Goal: Use online tool/utility: Utilize a website feature to perform a specific function

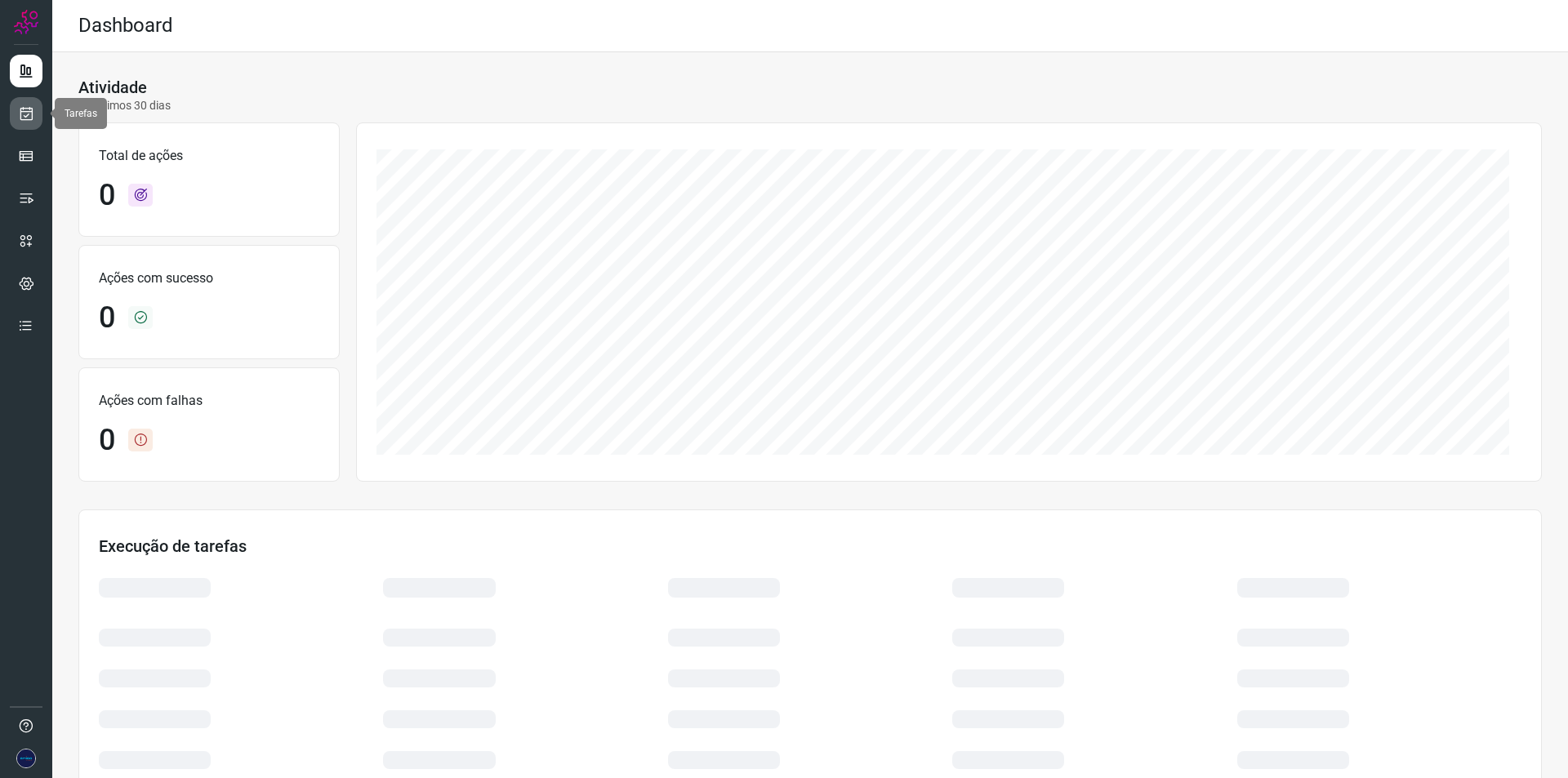
click at [18, 117] on link at bounding box center [26, 113] width 33 height 33
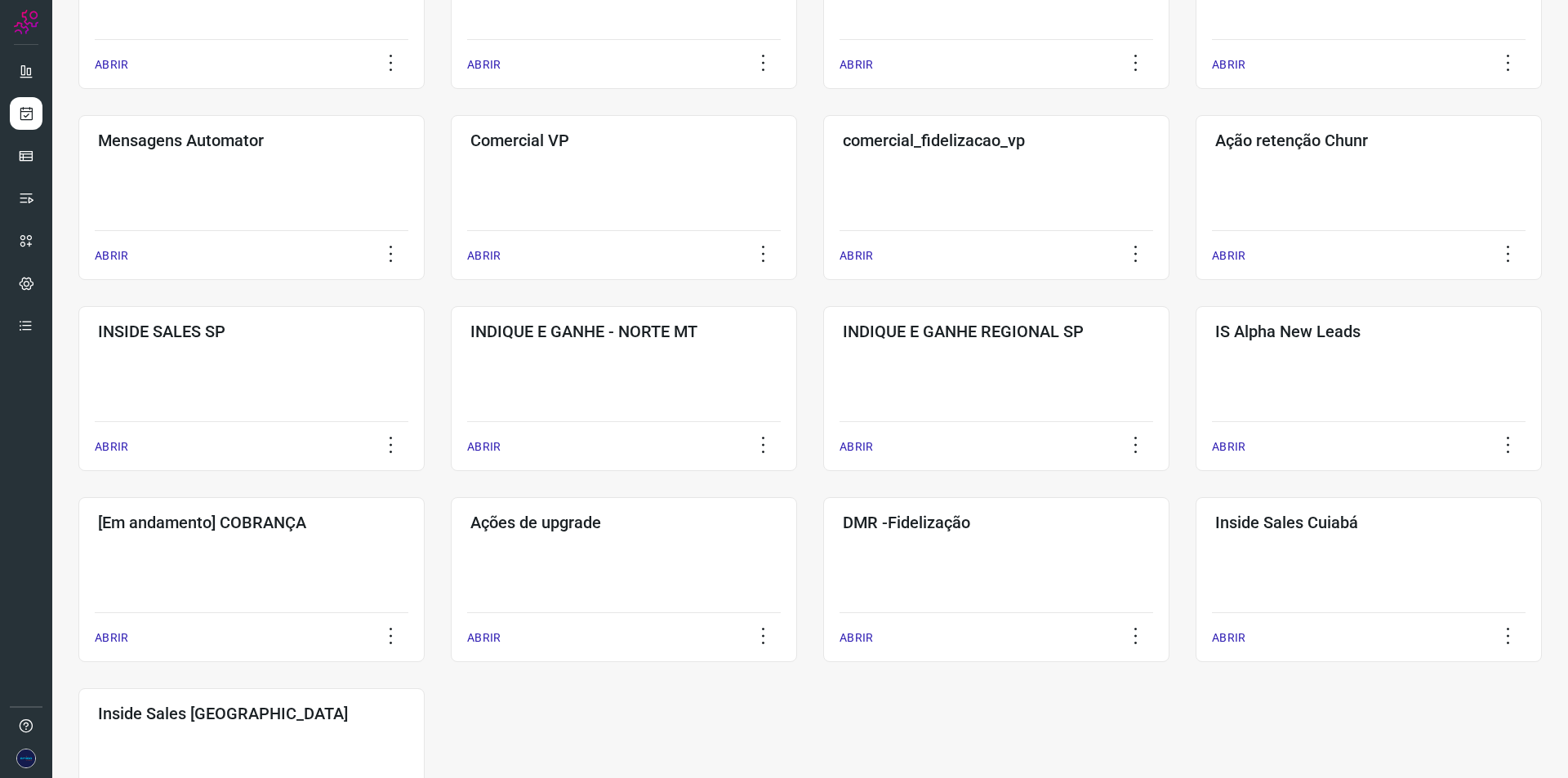
scroll to position [552, 0]
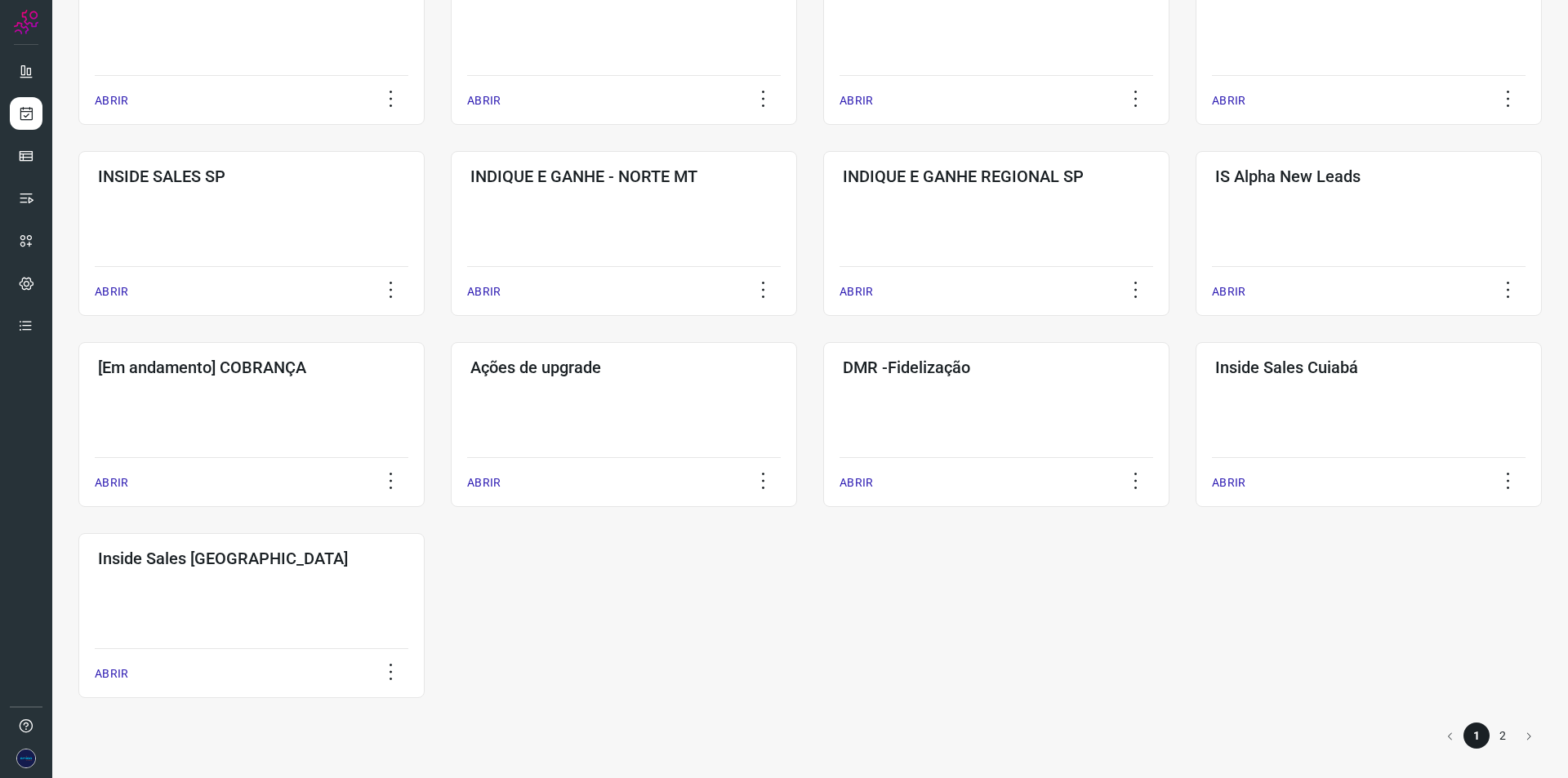
click at [1490, 728] on li "2" at bounding box center [1502, 735] width 26 height 26
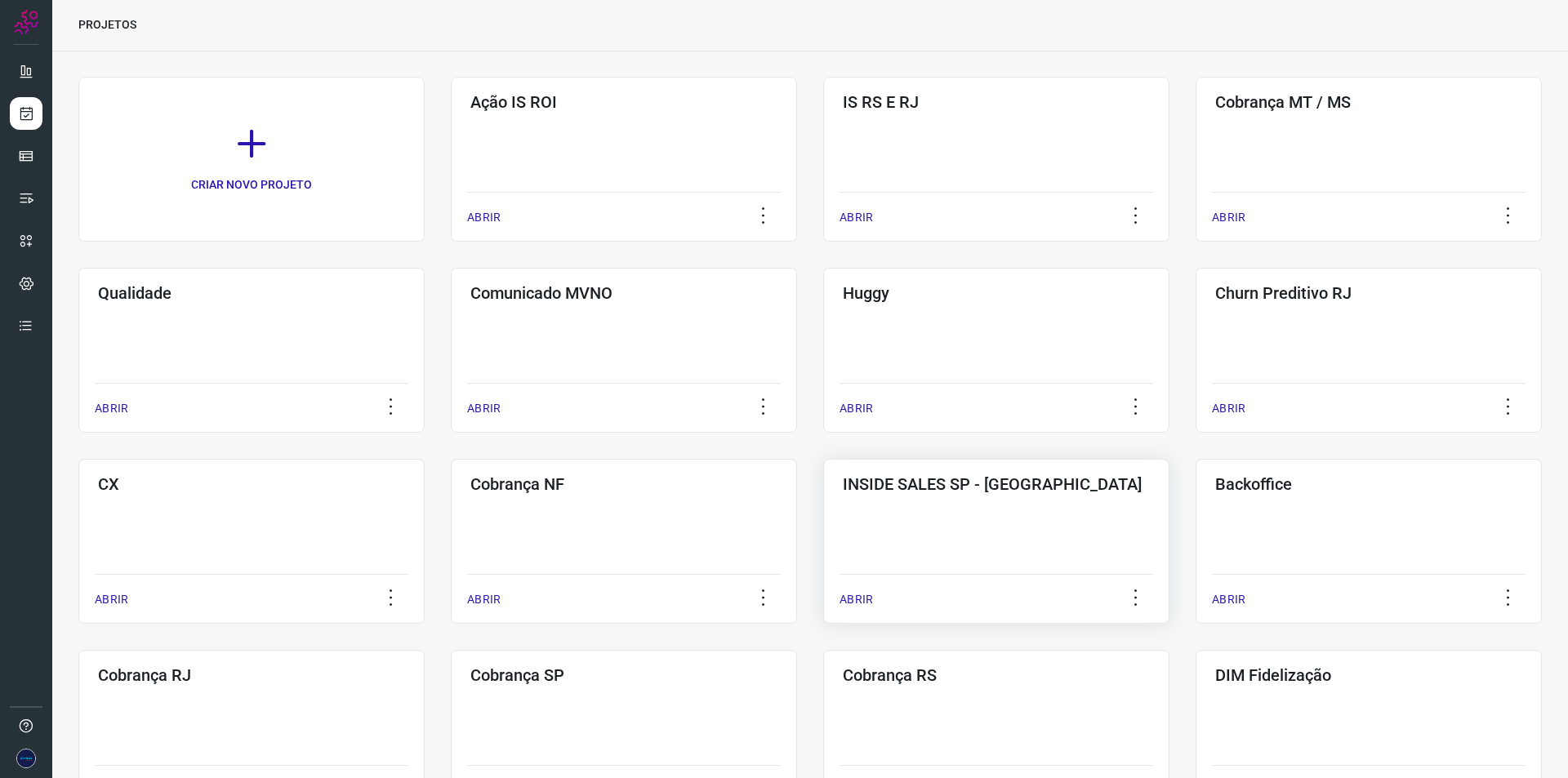
scroll to position [82, 0]
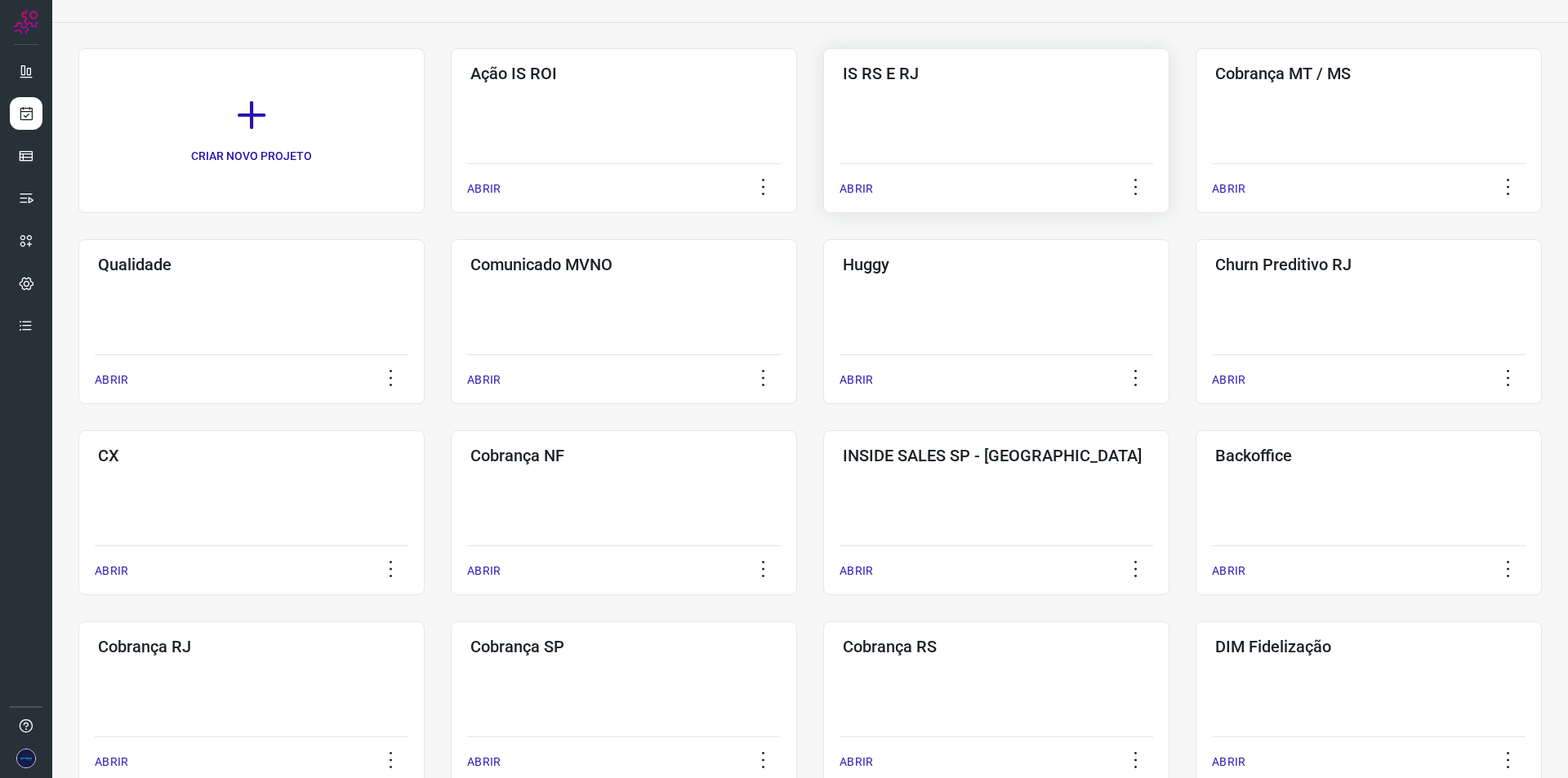
click at [933, 157] on div "IS RS E RJ ABRIR" at bounding box center [996, 131] width 346 height 165
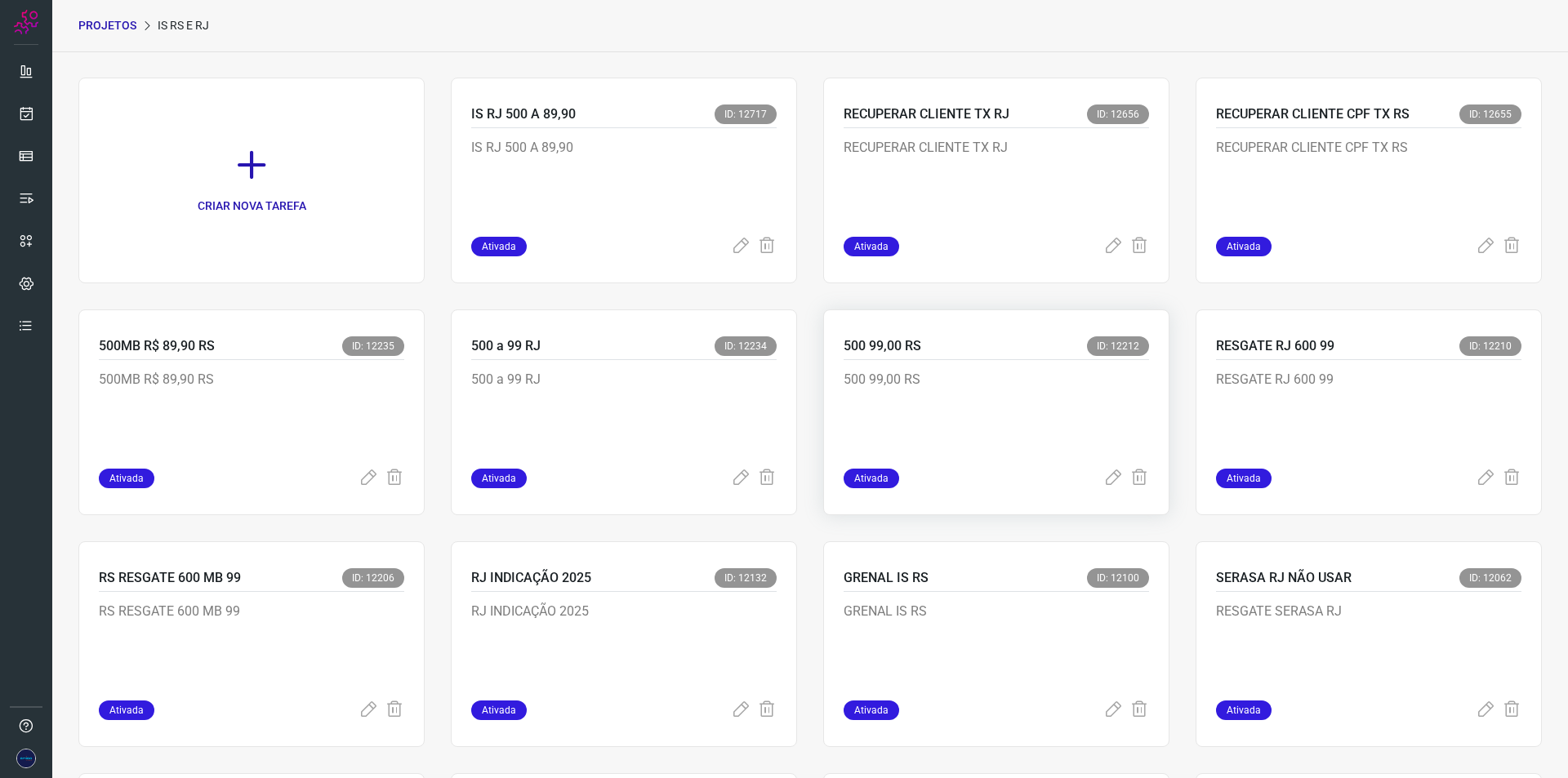
scroll to position [82, 0]
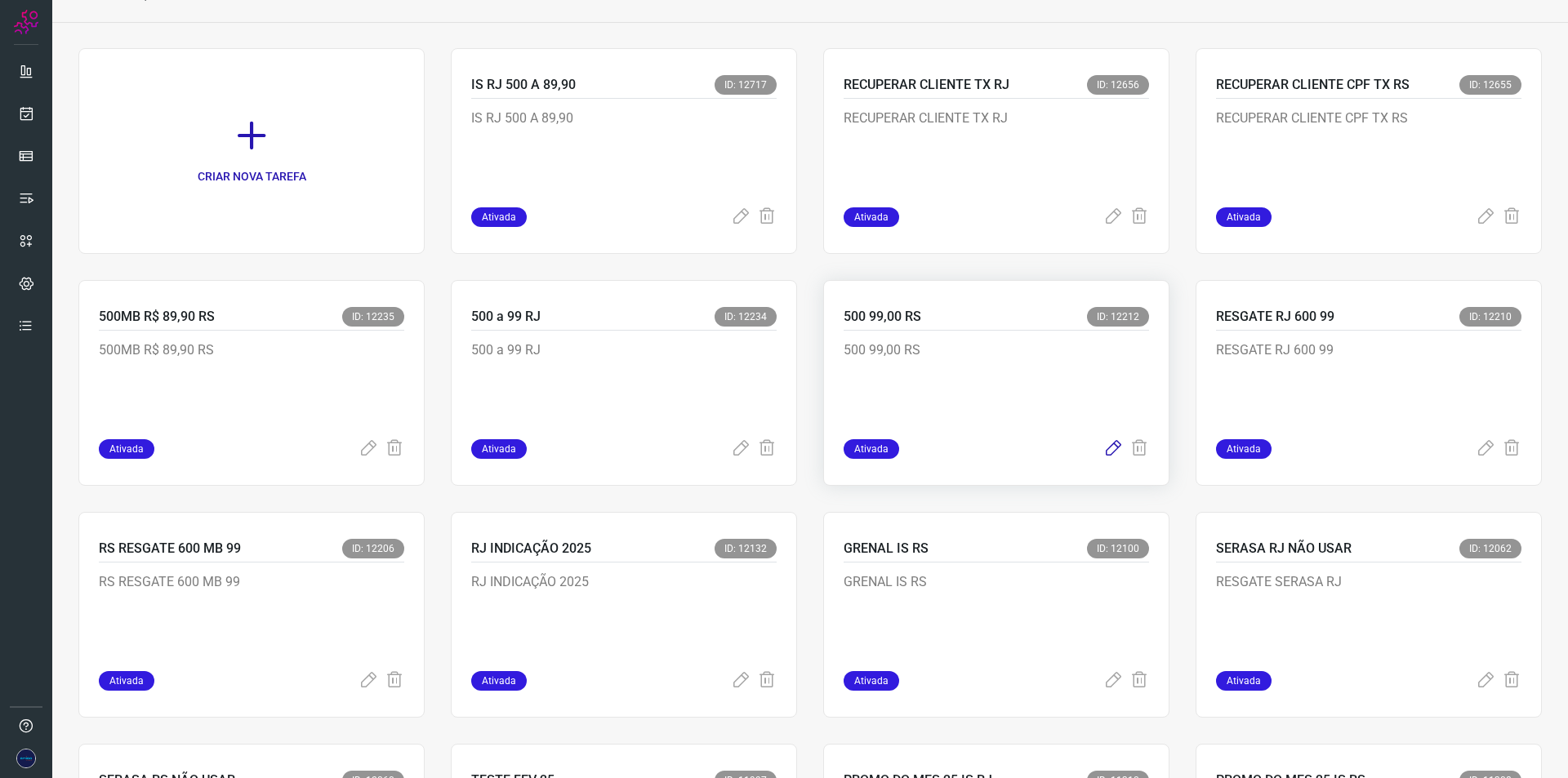
click at [1110, 446] on icon at bounding box center [1113, 449] width 19 height 19
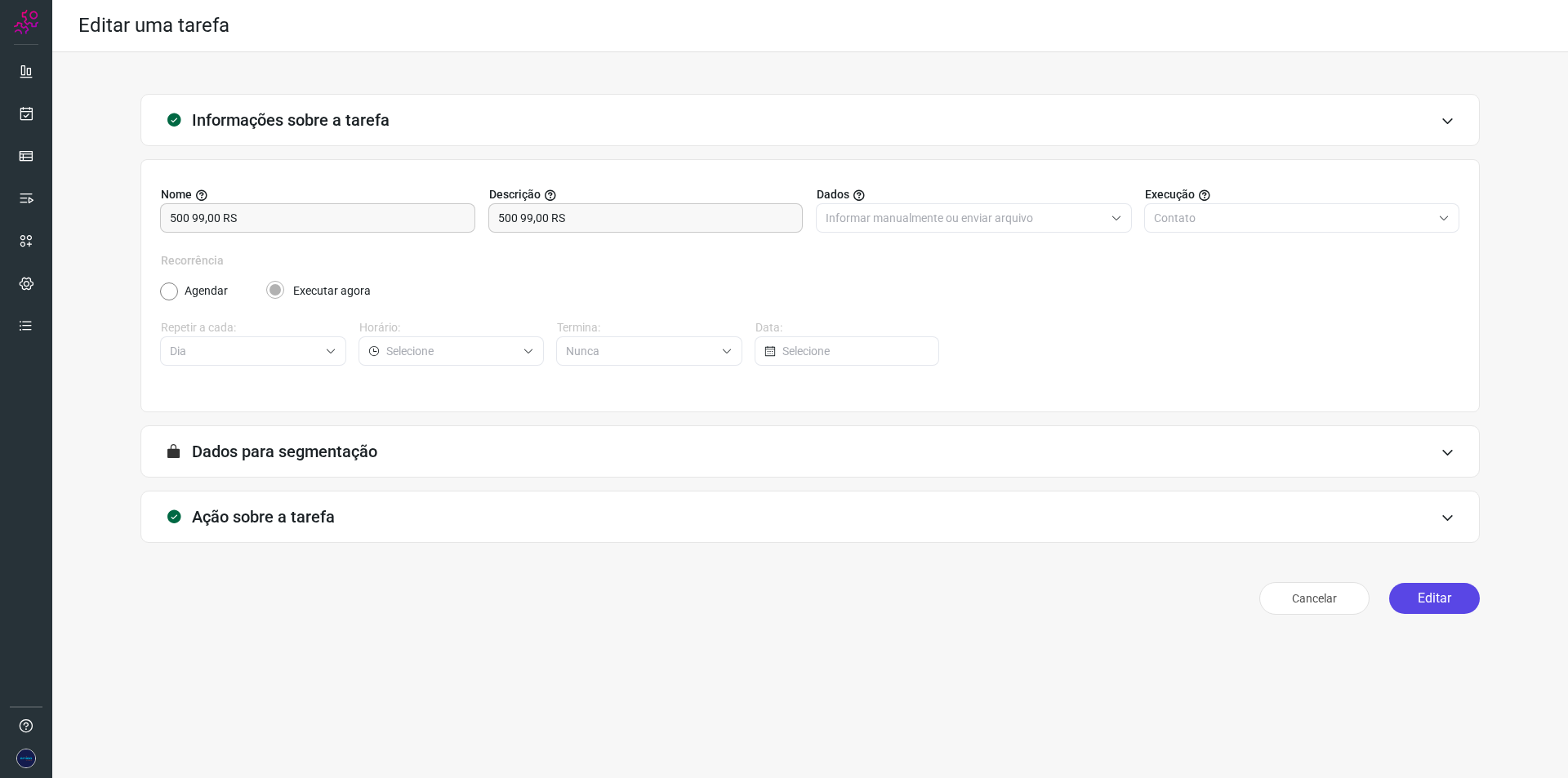
click at [1448, 607] on button "Editar" at bounding box center [1434, 598] width 91 height 31
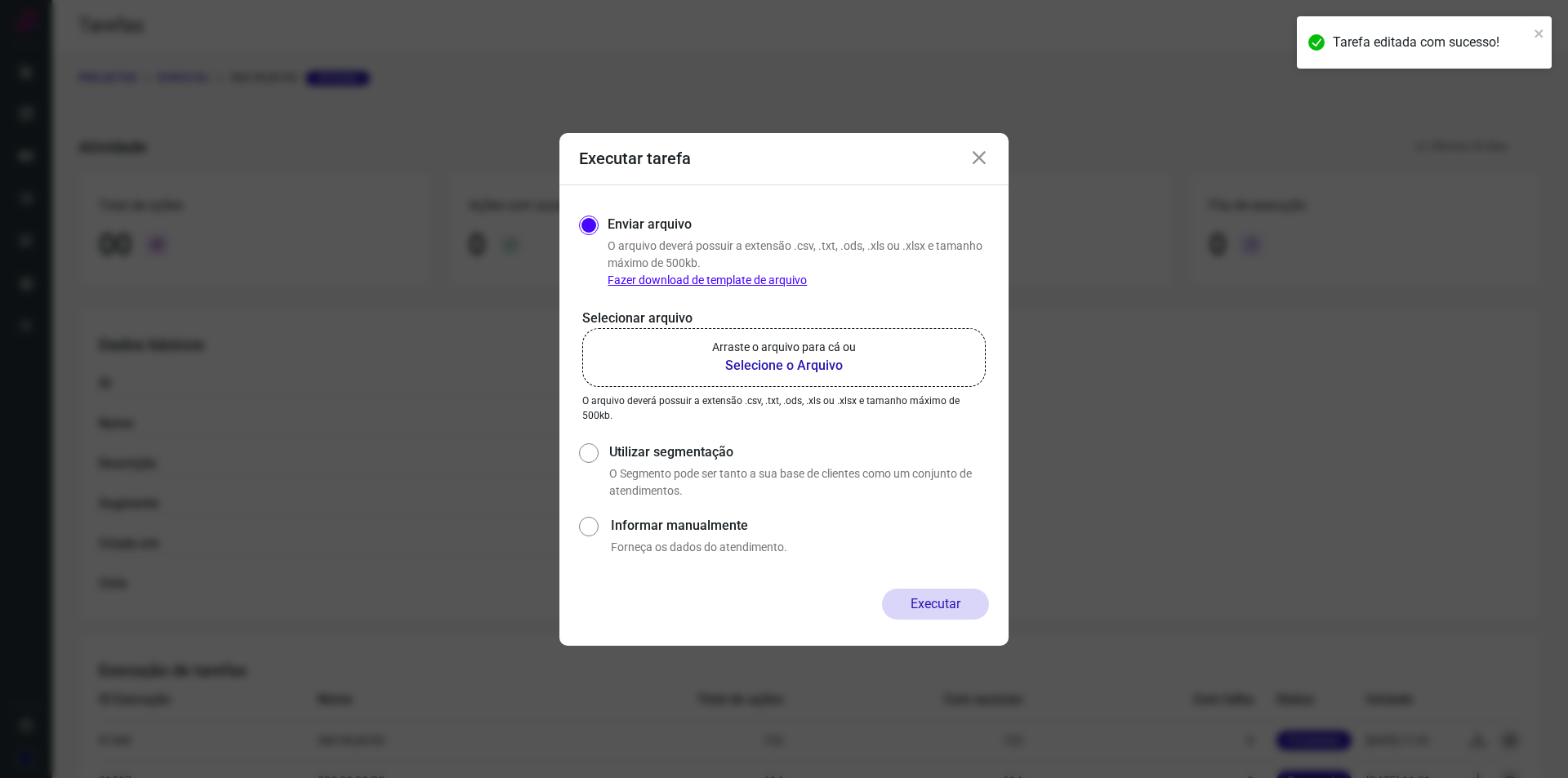
click at [804, 365] on b "Selecione o Arquivo" at bounding box center [784, 365] width 143 height 19
click at [0, 0] on input "Arraste o arquivo para cá ou Selecione o Arquivo" at bounding box center [0, 0] width 0 height 0
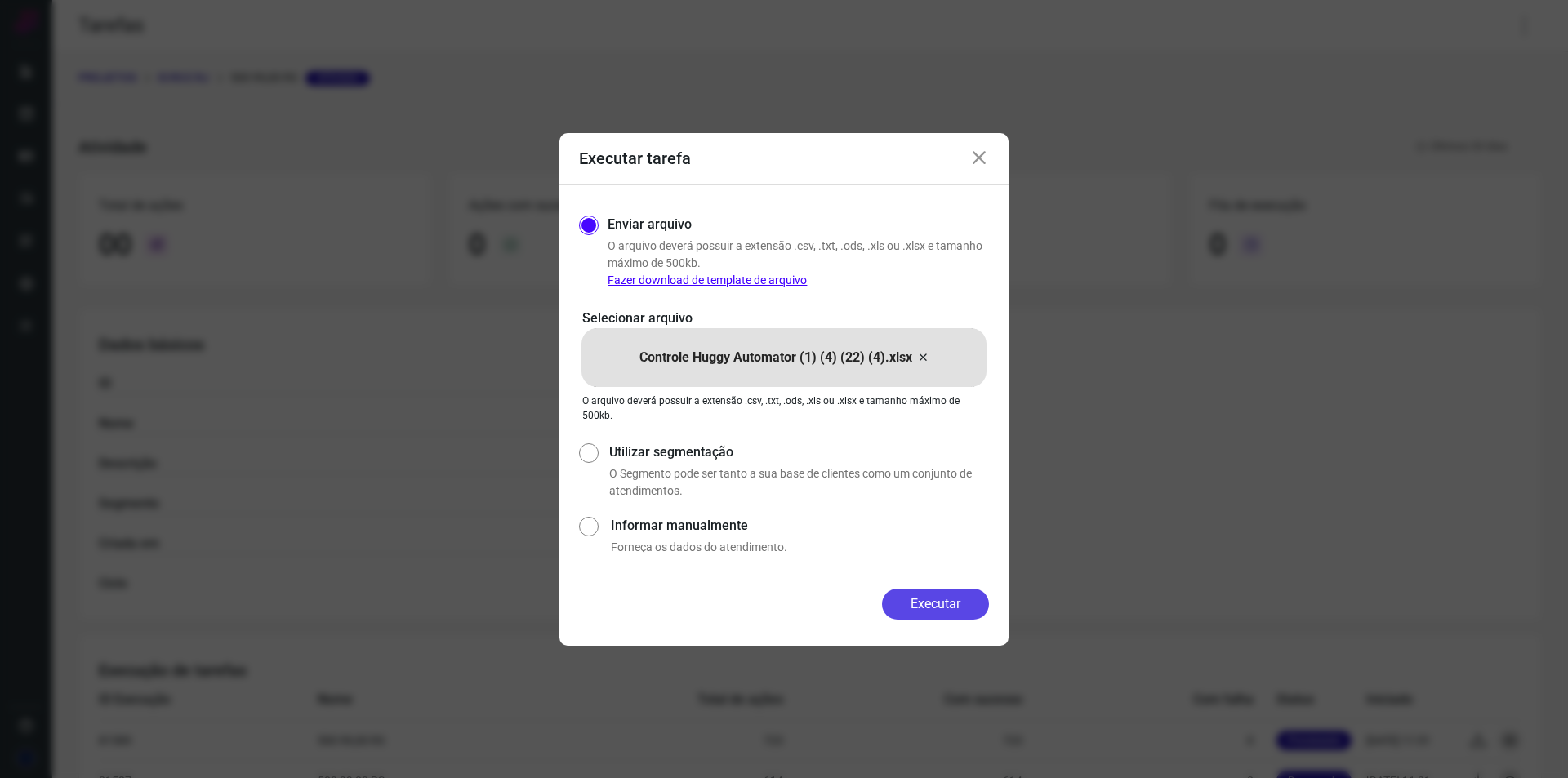
click at [952, 599] on button "Executar" at bounding box center [935, 604] width 107 height 31
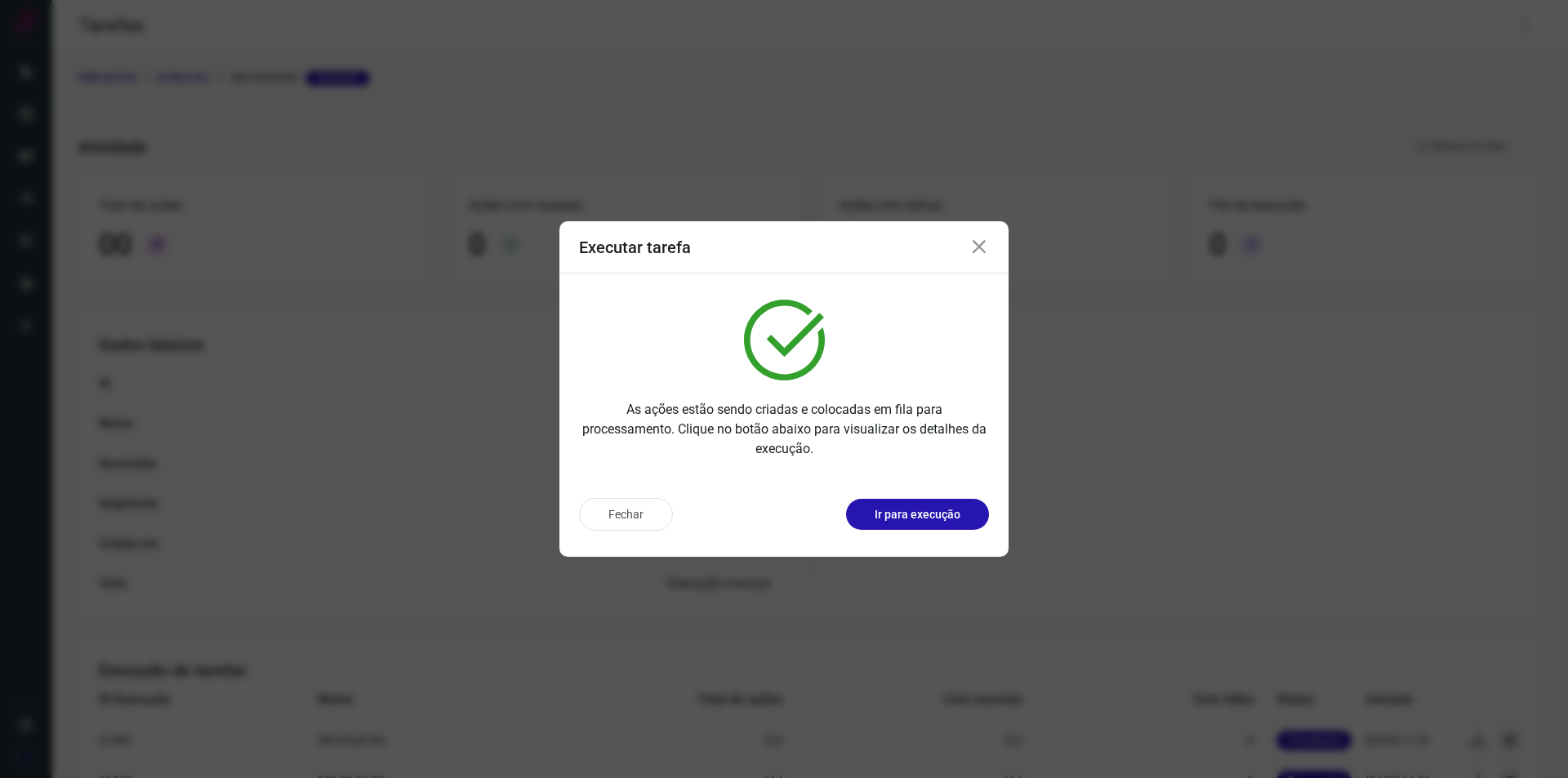
click at [980, 253] on icon at bounding box center [978, 247] width 19 height 19
